Goal: Check status: Check status

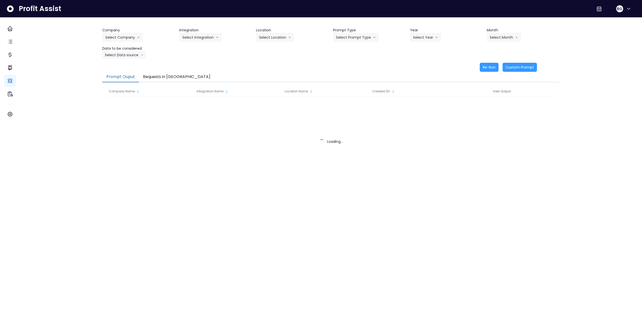
click at [175, 80] on button "Requests in [GEOGRAPHIC_DATA]" at bounding box center [176, 77] width 75 height 11
click at [169, 77] on button "Requests in [GEOGRAPHIC_DATA]" at bounding box center [176, 77] width 75 height 11
